Goal: Task Accomplishment & Management: Use online tool/utility

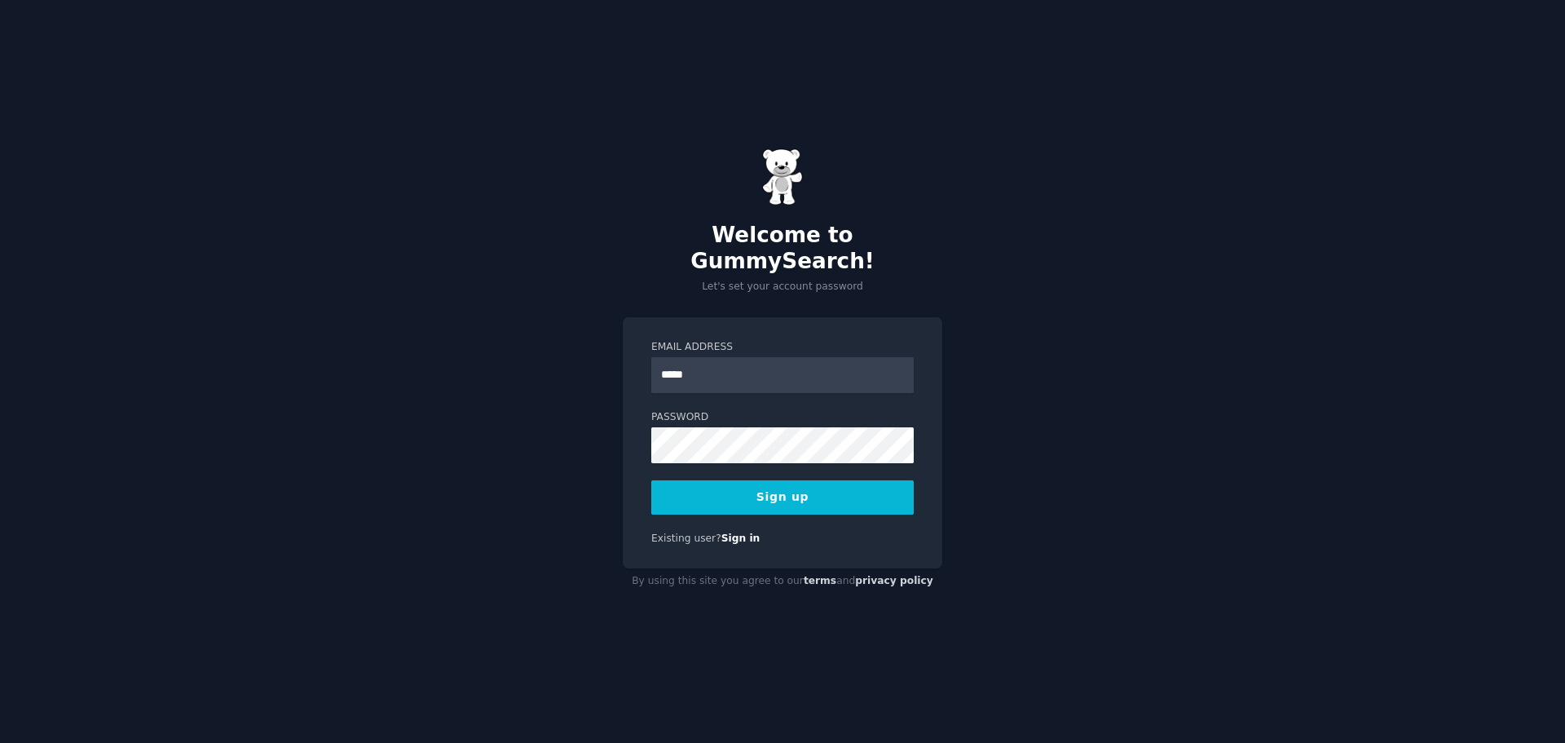
type input "**********"
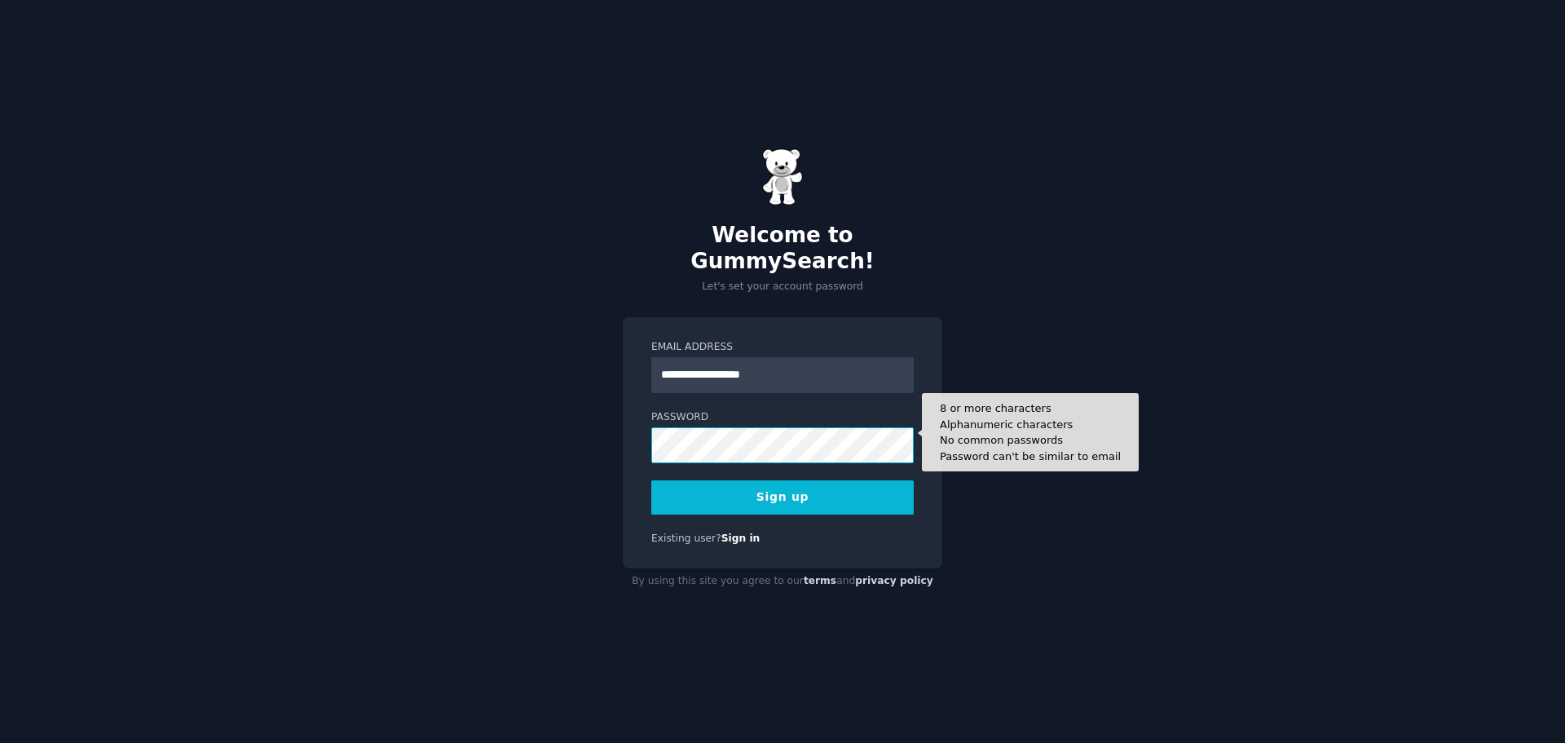
click at [649, 423] on div "**********" at bounding box center [783, 443] width 320 height 252
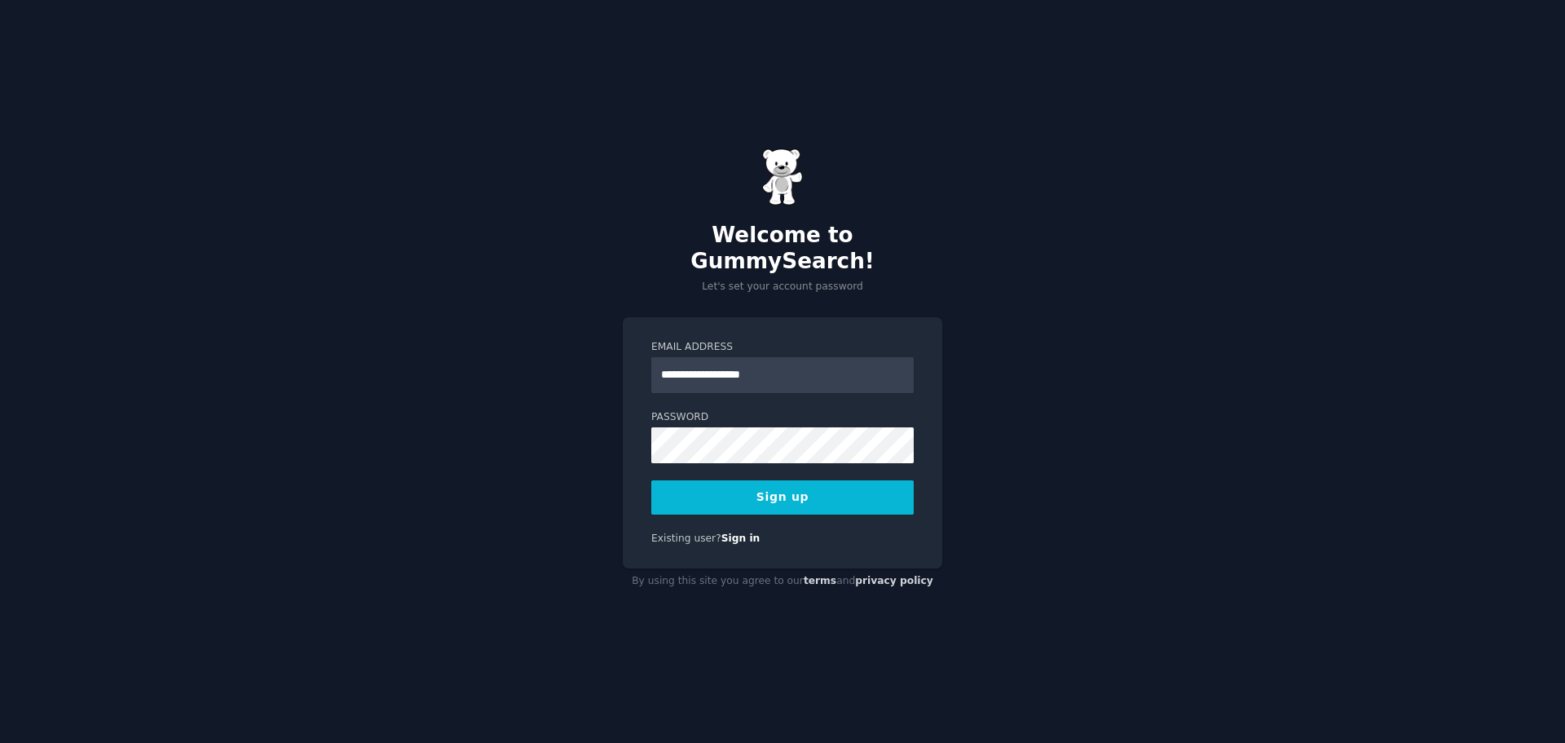
drag, startPoint x: 748, startPoint y: 483, endPoint x: 761, endPoint y: 487, distance: 13.9
click at [749, 481] on button "Sign up" at bounding box center [782, 497] width 262 height 34
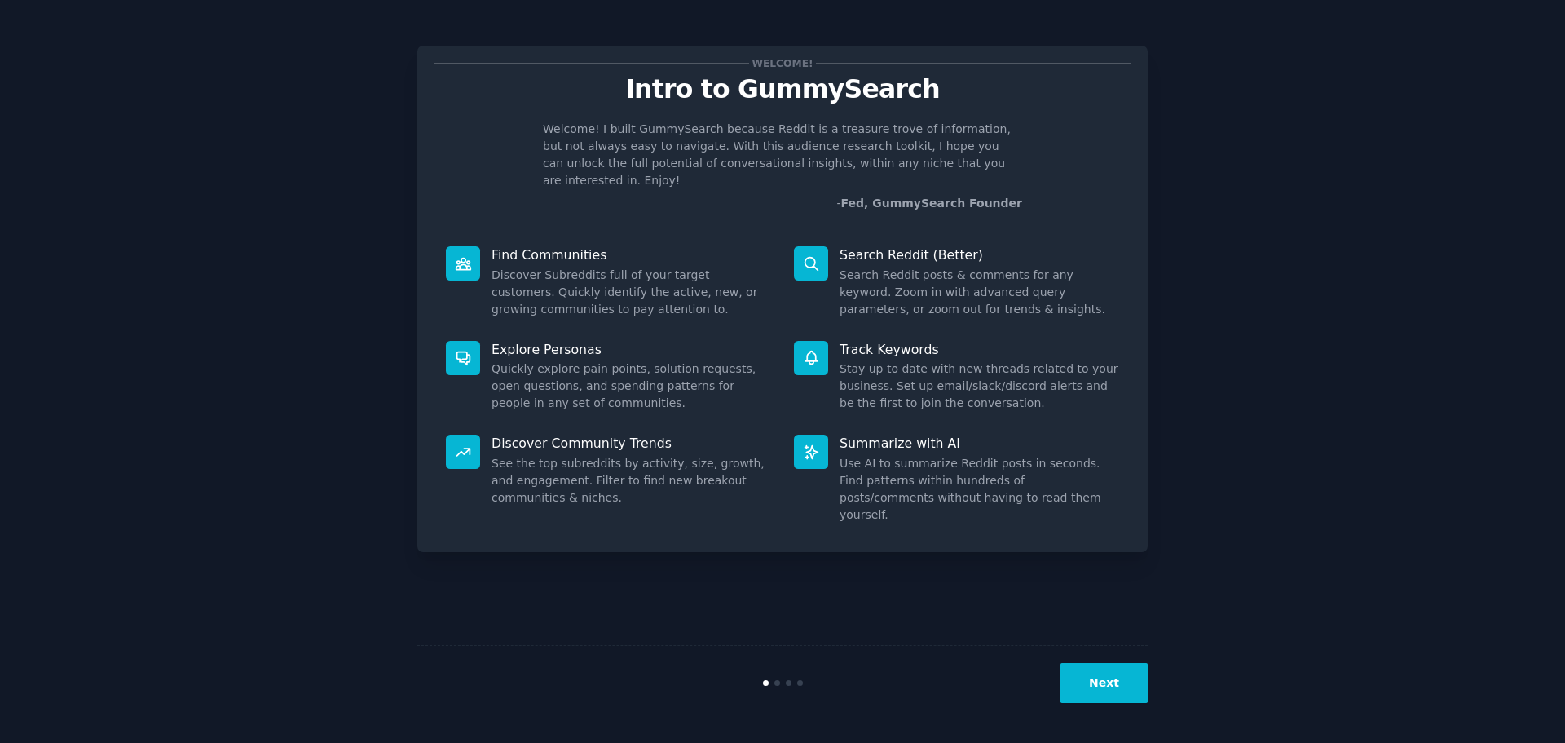
click at [1109, 674] on button "Next" at bounding box center [1104, 683] width 87 height 40
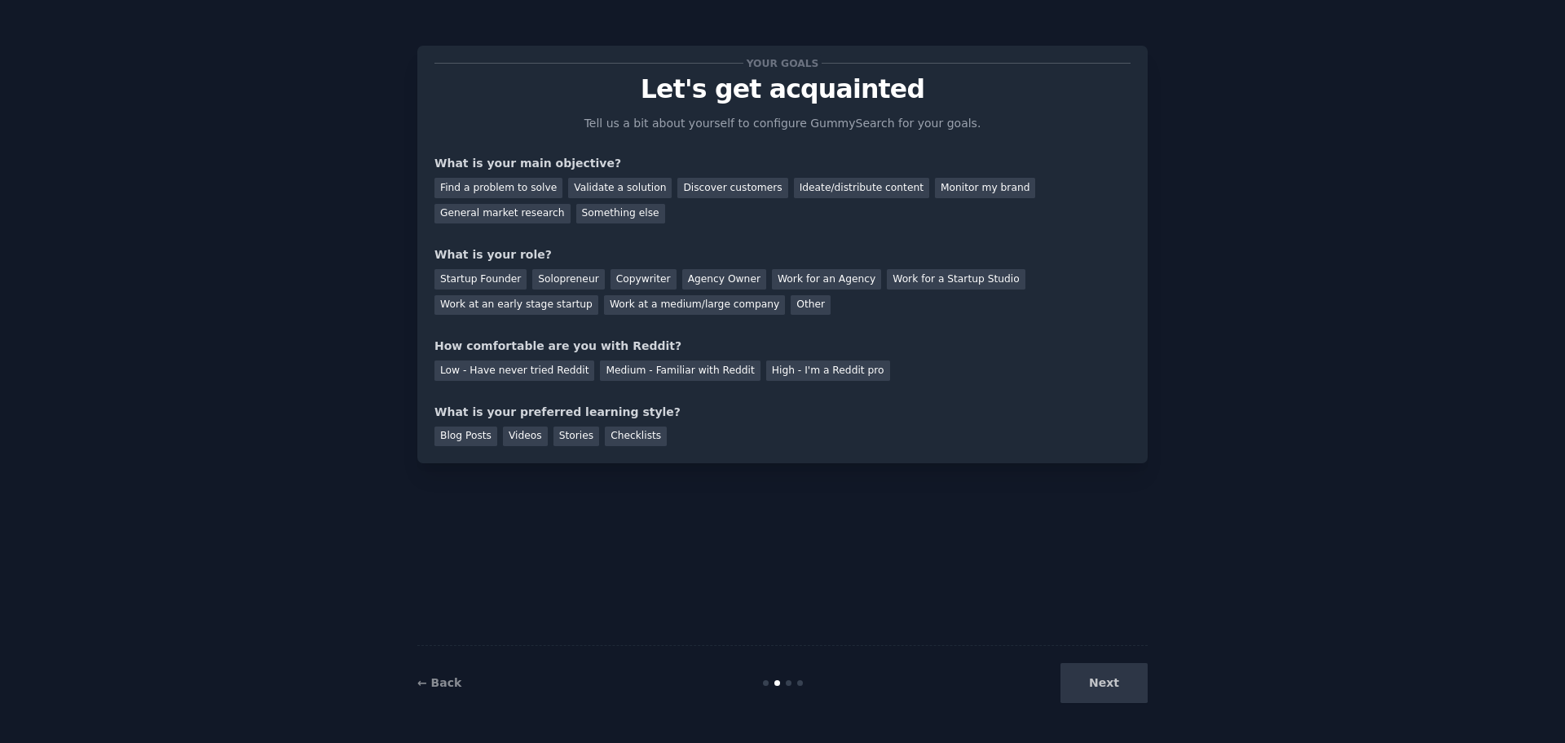
click at [1109, 674] on div "Next" at bounding box center [1026, 683] width 244 height 40
click at [514, 186] on div "Find a problem to solve" at bounding box center [498, 188] width 128 height 20
click at [717, 190] on div "Discover customers" at bounding box center [732, 188] width 110 height 20
click at [576, 215] on div "Something else" at bounding box center [620, 214] width 89 height 20
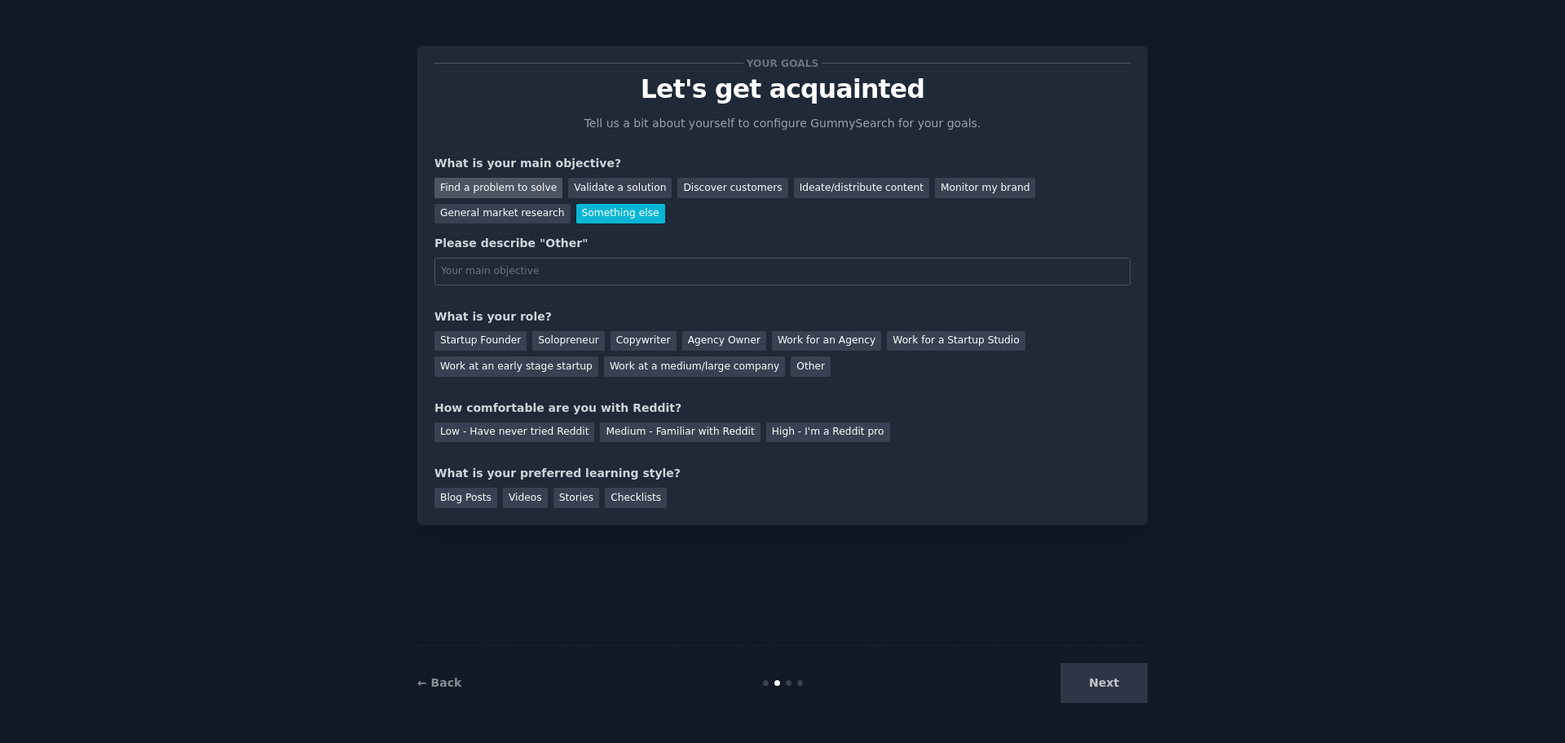
click at [518, 189] on div "Find a problem to solve" at bounding box center [498, 188] width 128 height 20
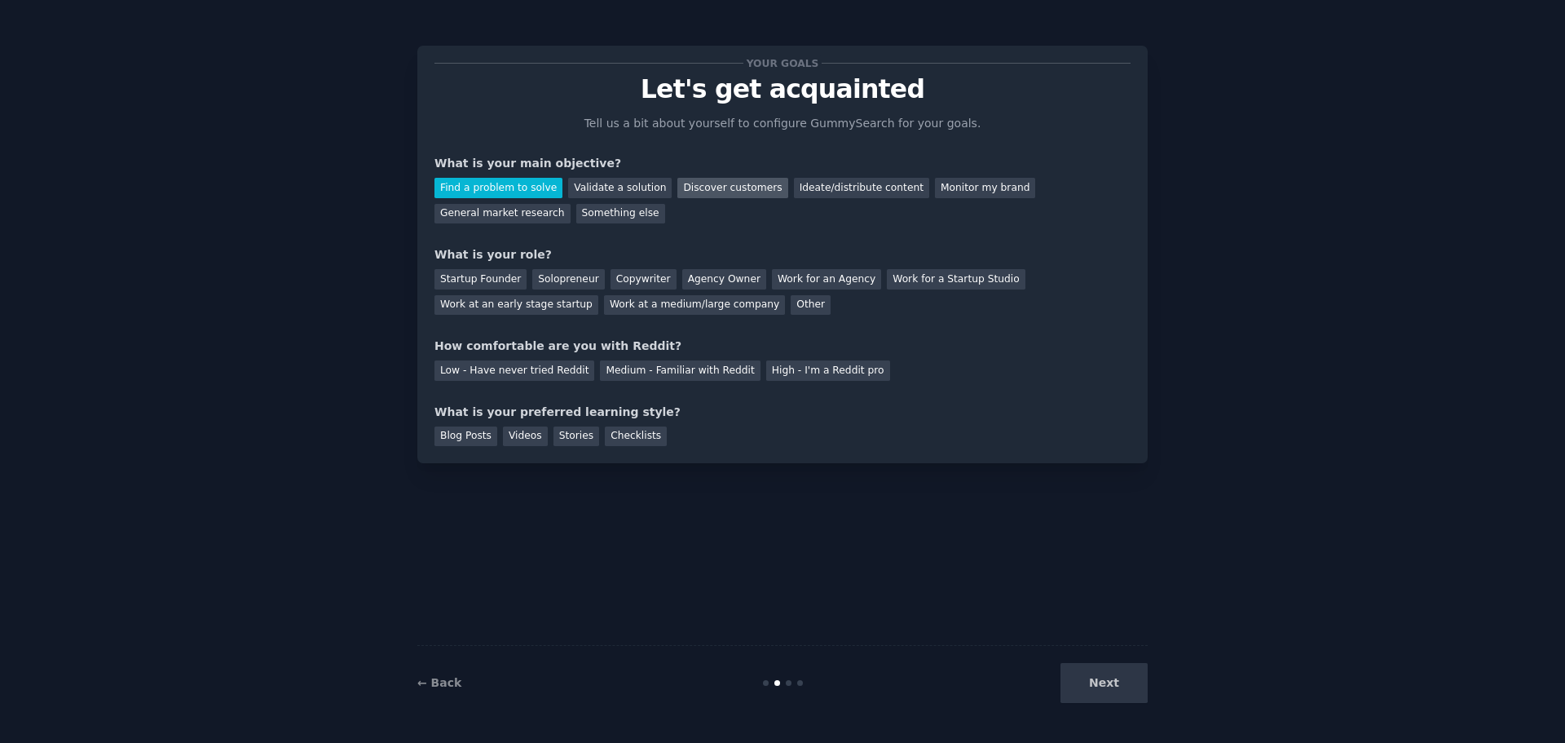
click at [696, 192] on div "Discover customers" at bounding box center [732, 188] width 110 height 20
click at [472, 274] on div "Startup Founder" at bounding box center [480, 279] width 92 height 20
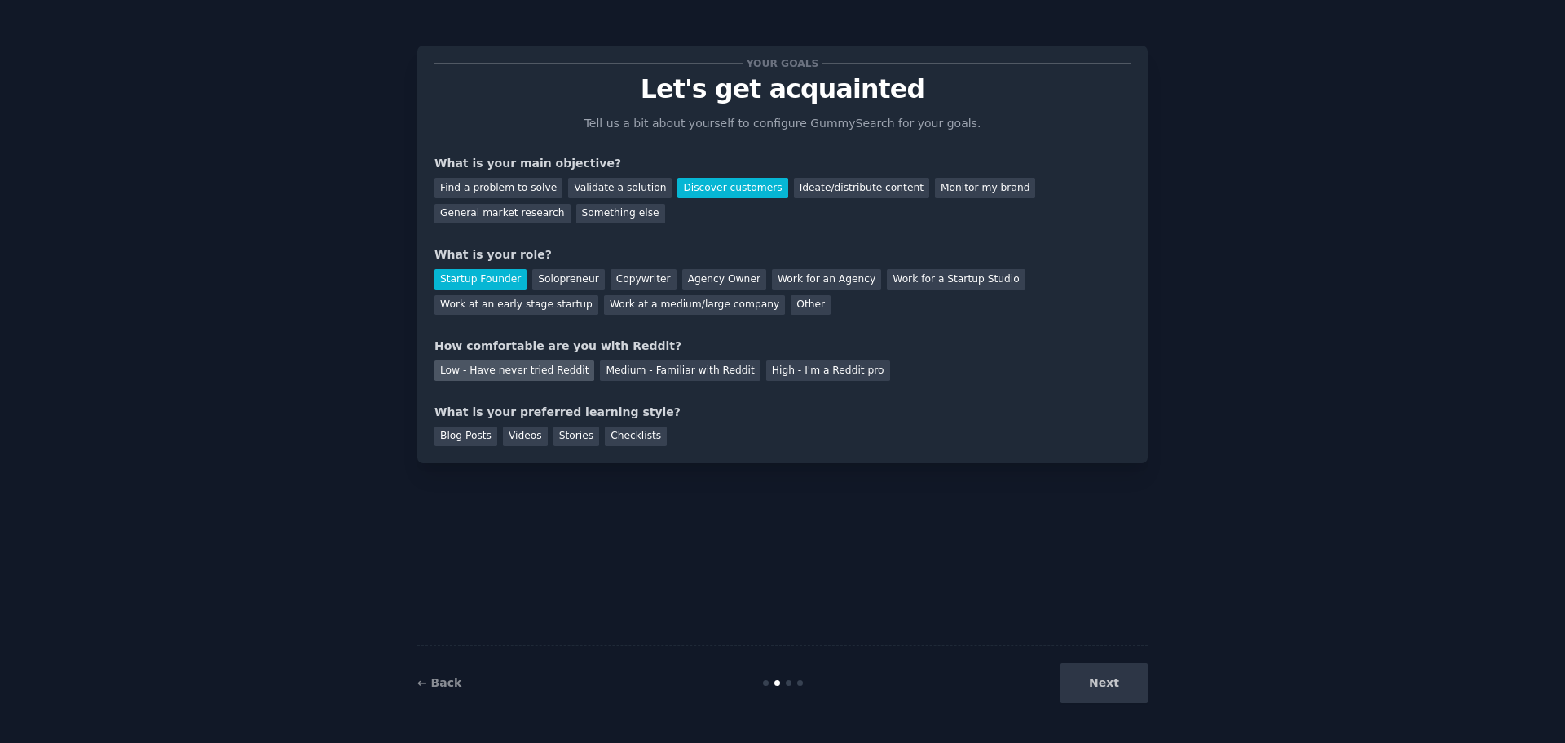
click at [523, 371] on div "Low - Have never tried Reddit" at bounding box center [514, 370] width 160 height 20
click at [623, 438] on div "Checklists" at bounding box center [636, 436] width 62 height 20
click at [554, 437] on div "Stories" at bounding box center [577, 436] width 46 height 20
click at [512, 438] on div "Videos" at bounding box center [525, 436] width 45 height 20
click at [452, 437] on div "Blog Posts" at bounding box center [465, 436] width 63 height 20
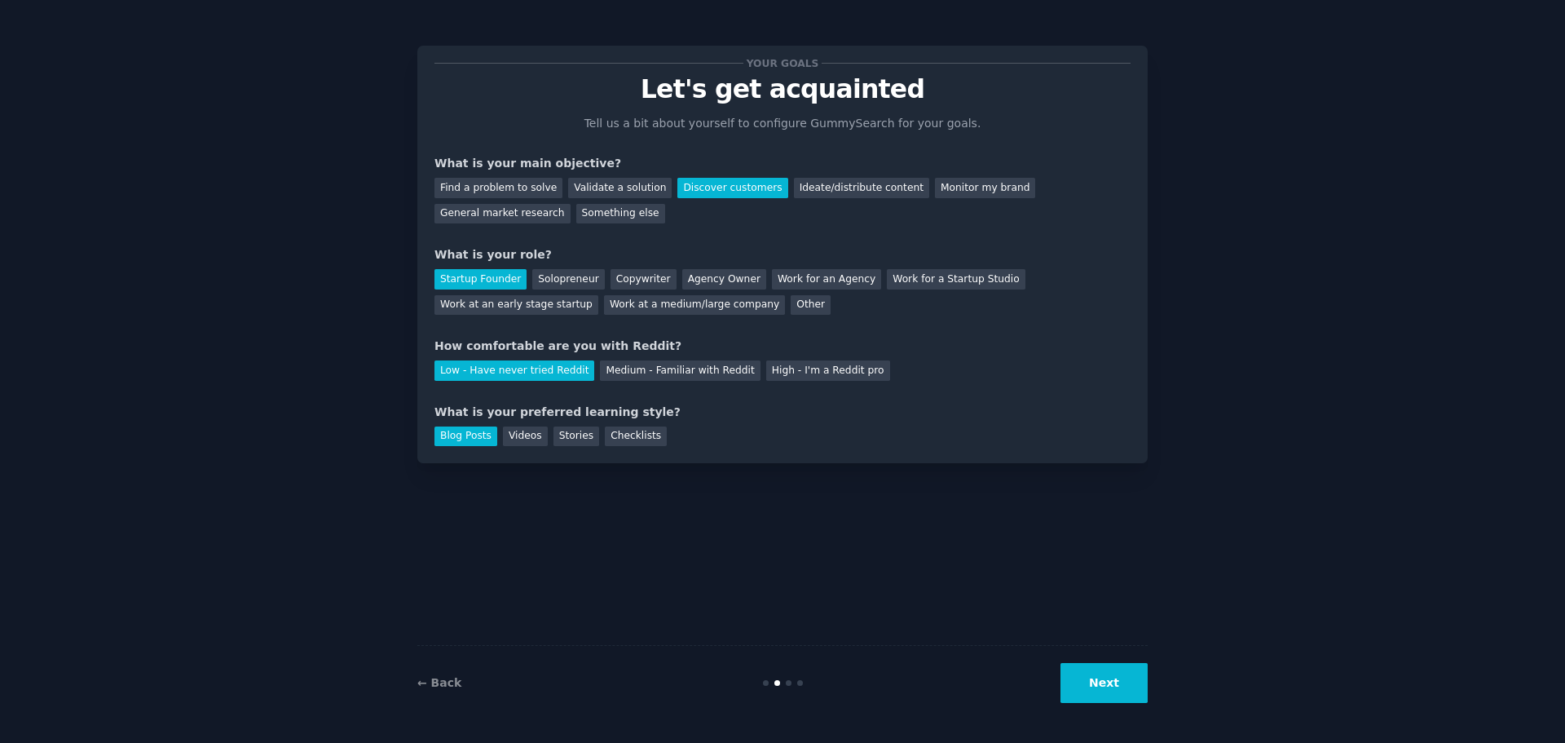
click at [650, 437] on div "Blog Posts Videos Stories Checklists" at bounding box center [782, 434] width 696 height 26
click at [634, 437] on div "Checklists" at bounding box center [636, 436] width 62 height 20
click at [1090, 676] on button "Next" at bounding box center [1104, 683] width 87 height 40
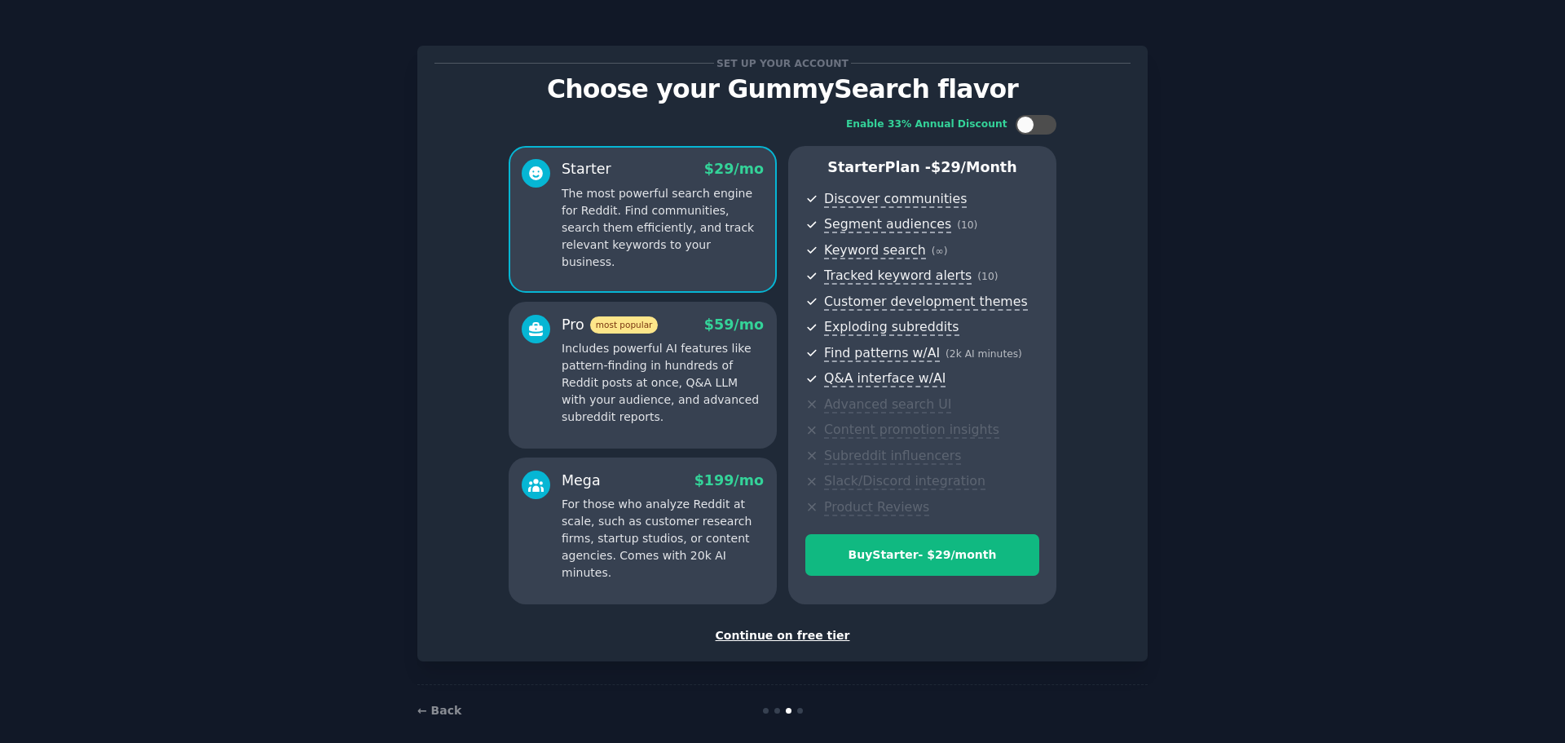
click at [754, 633] on div "Continue on free tier" at bounding box center [782, 635] width 696 height 17
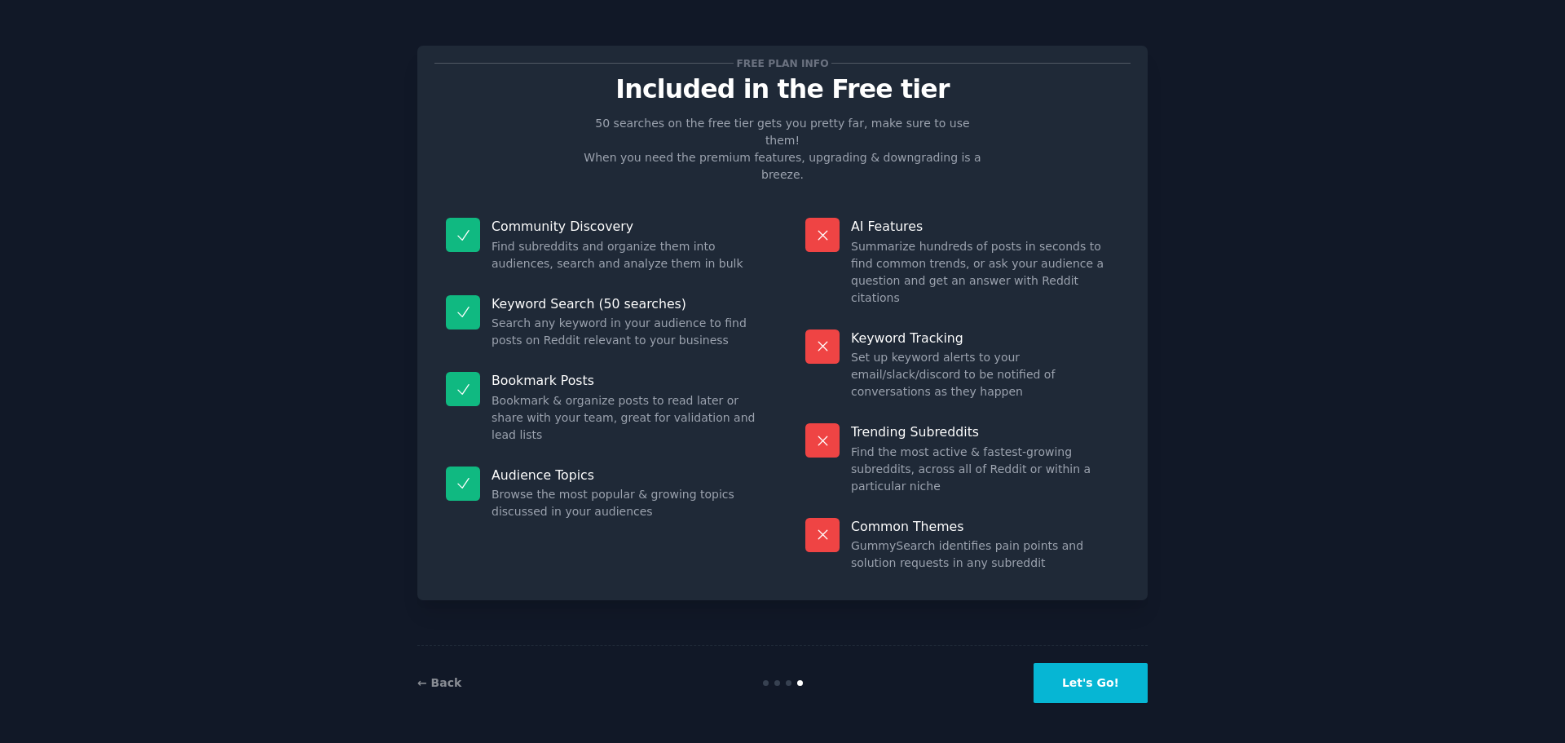
click at [1114, 673] on button "Let's Go!" at bounding box center [1091, 683] width 114 height 40
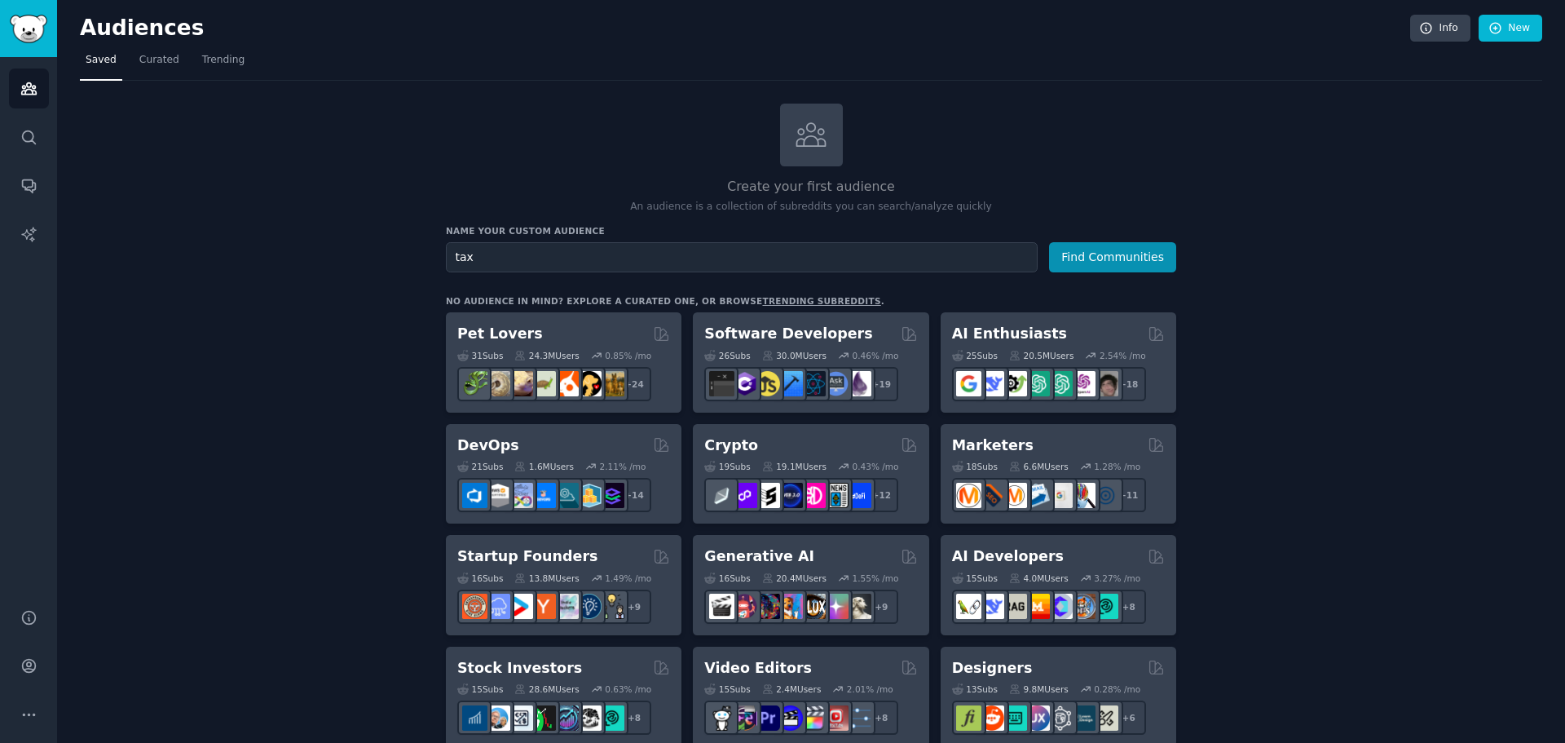
type input "tax"
click at [1049, 242] on button "Find Communities" at bounding box center [1112, 257] width 127 height 30
